Goal: Information Seeking & Learning: Learn about a topic

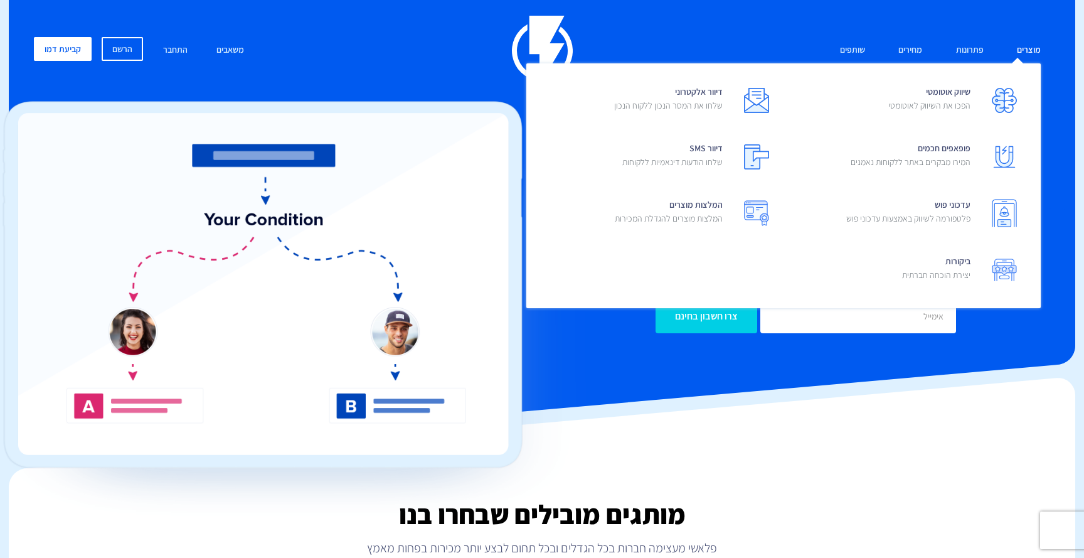
click at [1021, 47] on link "מוצרים" at bounding box center [1029, 50] width 43 height 27
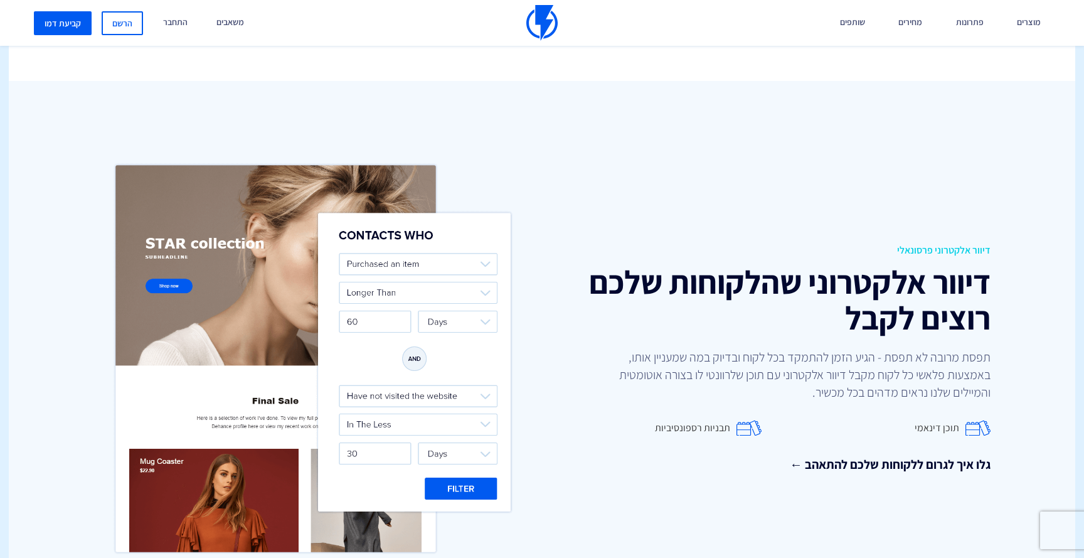
scroll to position [1519, 0]
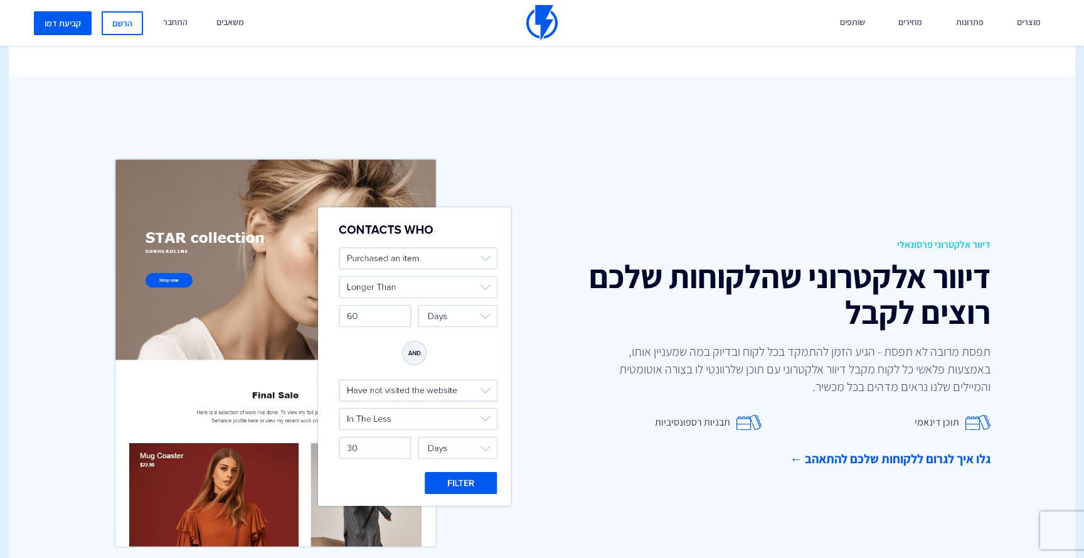
click at [931, 450] on link "גלו איך לגרום ללקוחות שלכם להתאהב ←" at bounding box center [771, 459] width 439 height 18
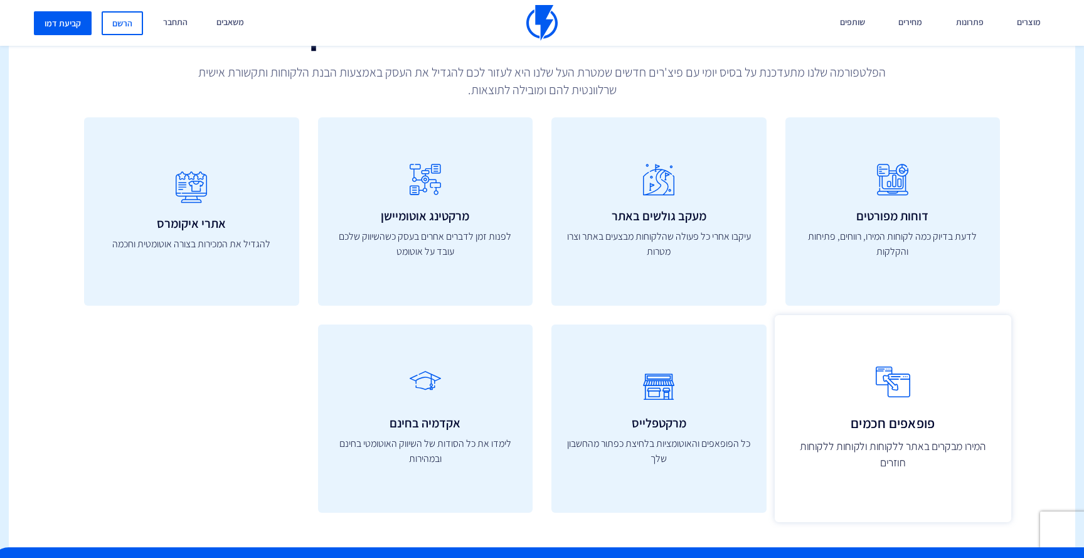
scroll to position [4320, 0]
